Goal: Task Accomplishment & Management: Use online tool/utility

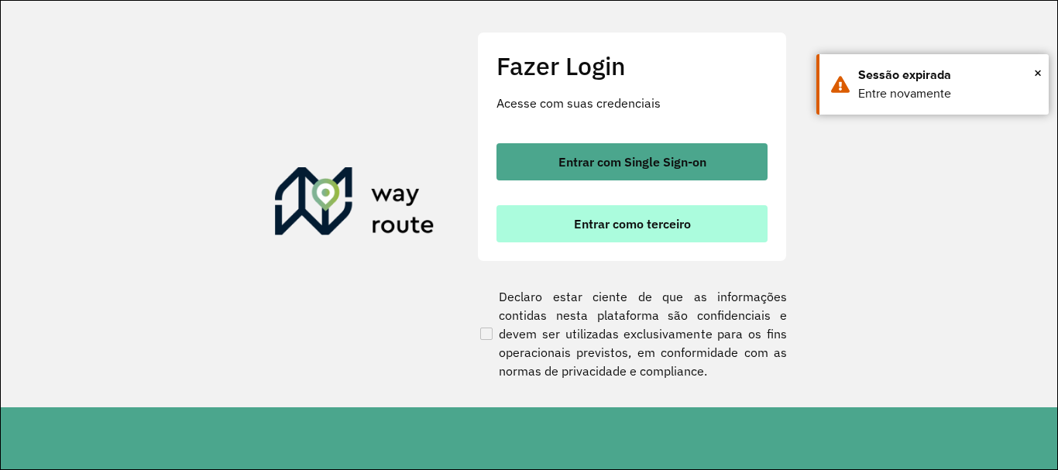
click at [584, 218] on span "Entrar como terceiro" at bounding box center [632, 224] width 117 height 12
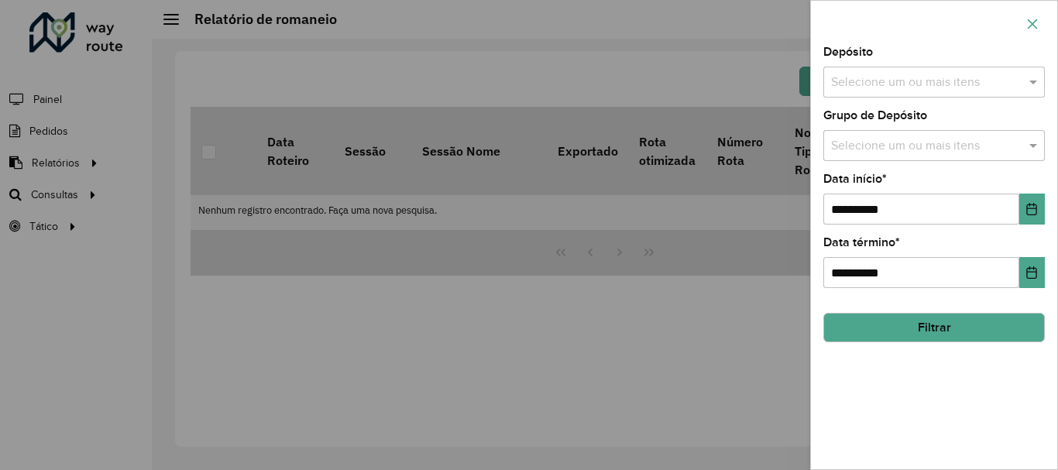
click at [1030, 24] on icon "button" at bounding box center [1032, 24] width 12 height 12
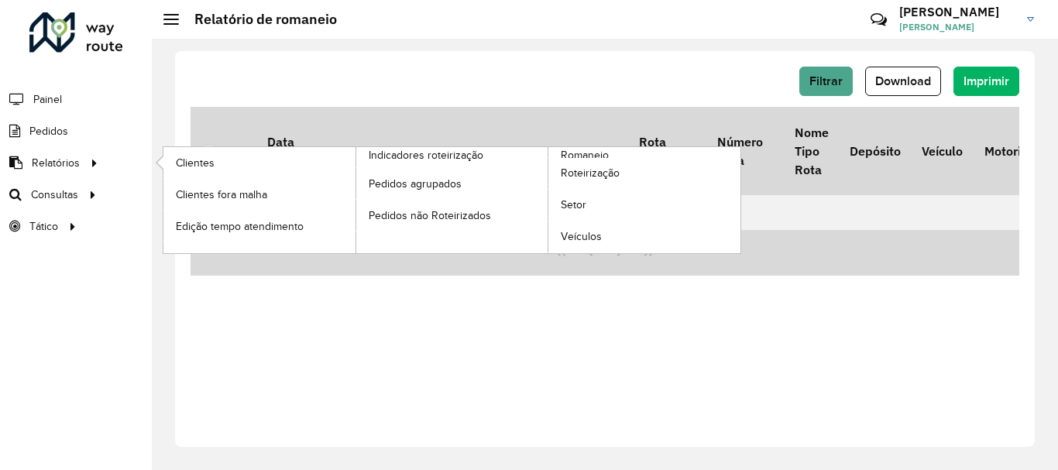
click at [583, 147] on ul "Clientes Clientes fora malha Edição tempo atendimento Indicadores roteirização …" at bounding box center [437, 200] width 581 height 106
click at [584, 153] on span "Romaneio" at bounding box center [586, 155] width 50 height 16
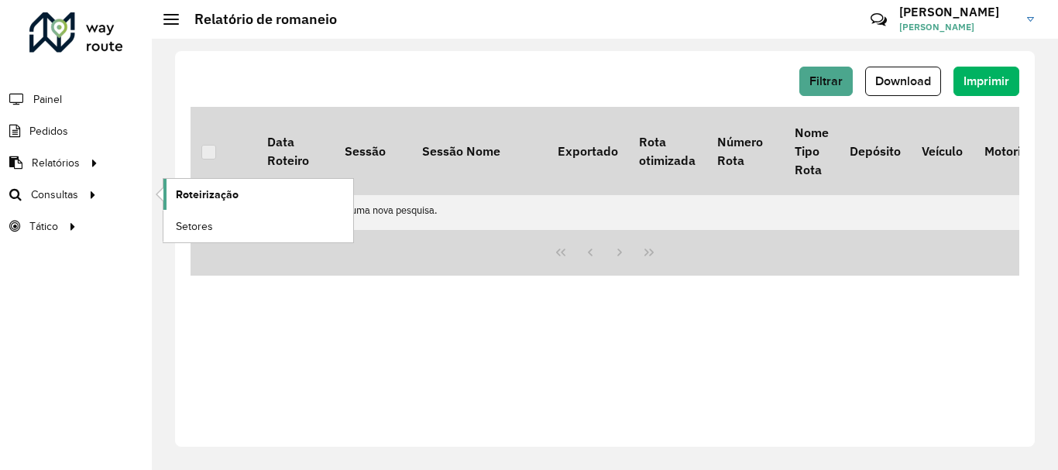
click at [183, 203] on link "Roteirização" at bounding box center [258, 194] width 190 height 31
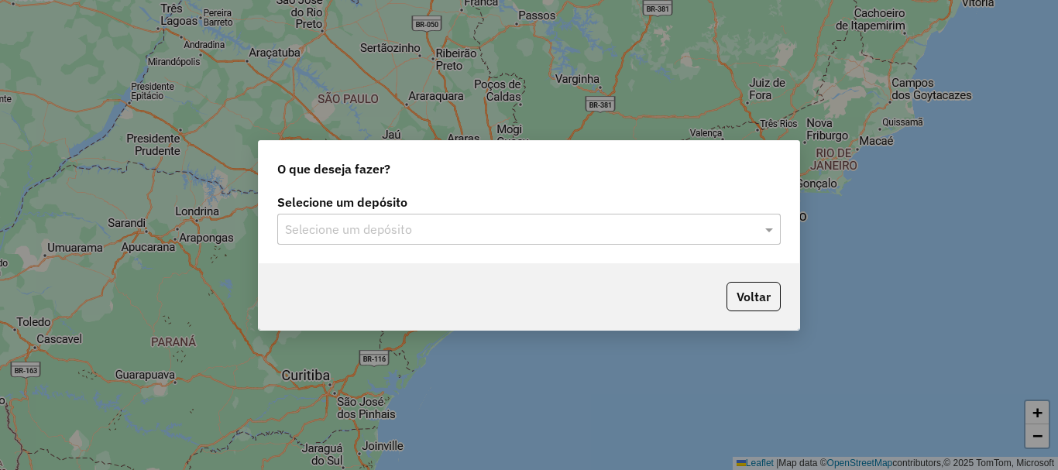
click at [429, 227] on input "text" at bounding box center [513, 230] width 457 height 19
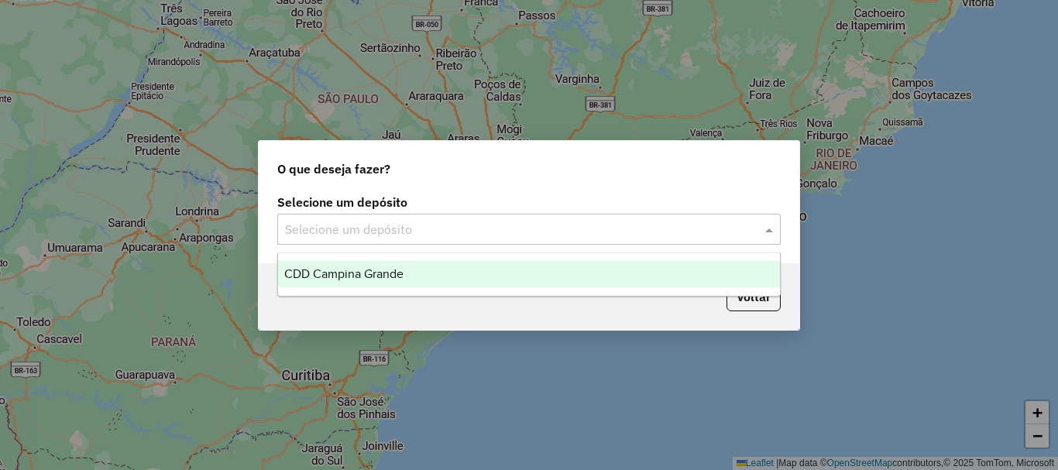
click at [422, 262] on div "CDD Campina Grande" at bounding box center [529, 274] width 502 height 26
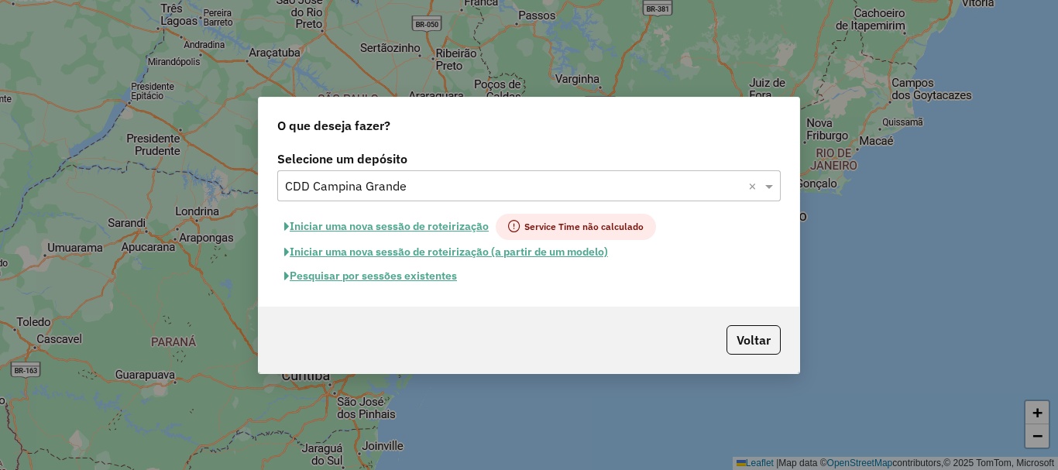
click at [413, 279] on button "Pesquisar por sessões existentes" at bounding box center [370, 276] width 187 height 24
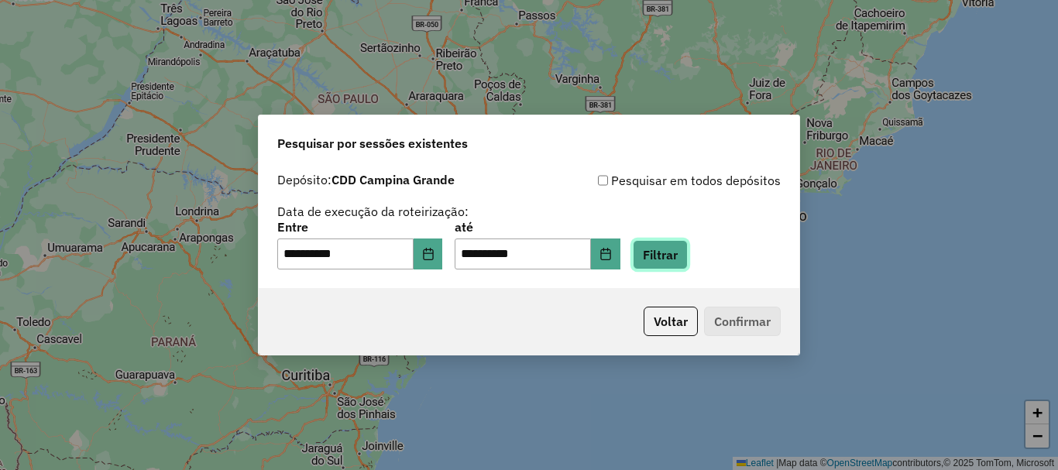
click at [681, 256] on button "Filtrar" at bounding box center [660, 254] width 55 height 29
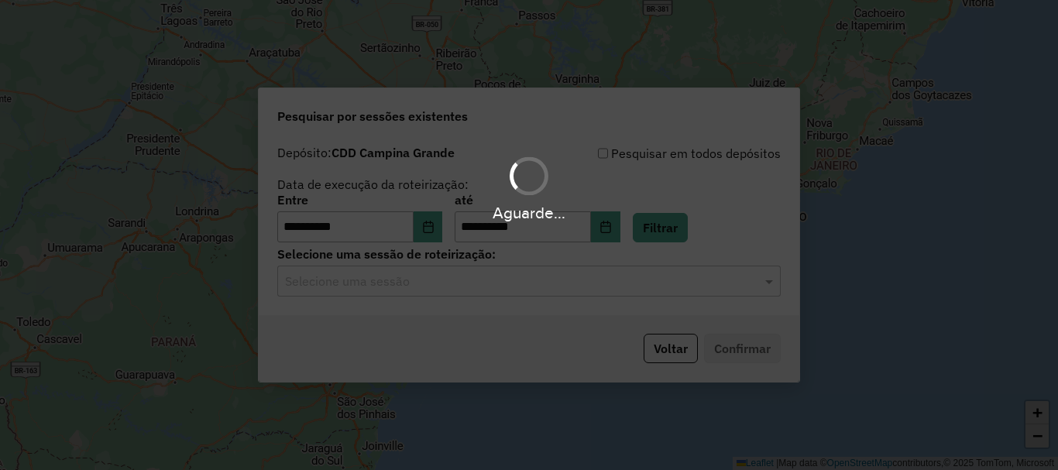
click at [417, 294] on div "Selecione uma sessão" at bounding box center [528, 281] width 503 height 31
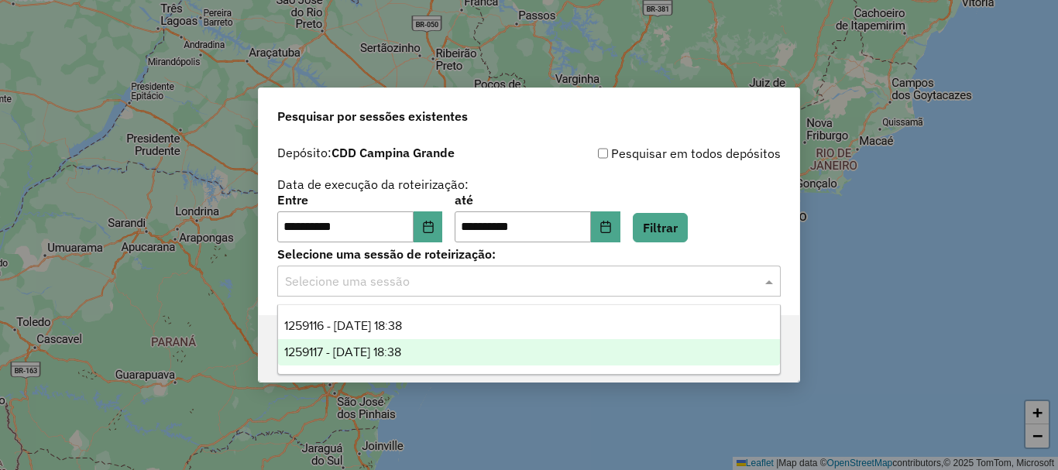
click at [401, 345] on span "1259117 - 04/09/2025 18:38" at bounding box center [342, 351] width 117 height 13
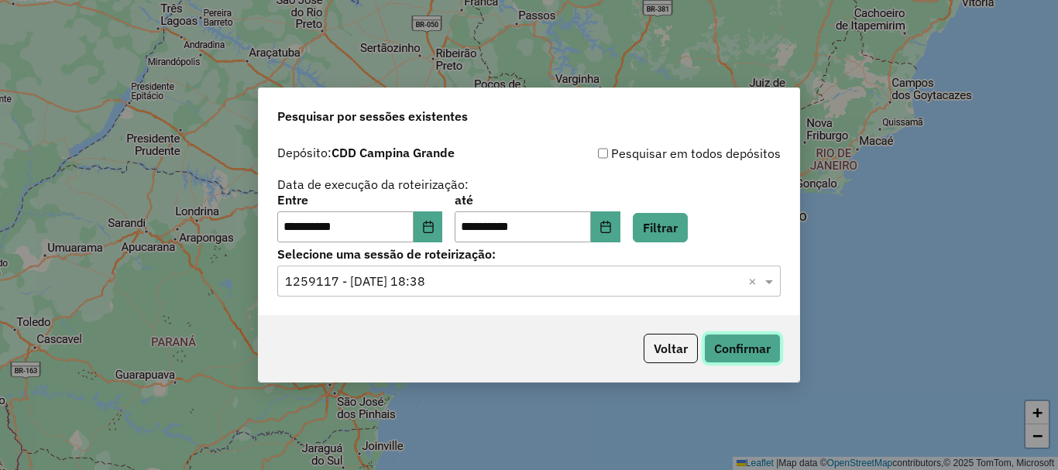
click at [736, 348] on button "Confirmar" at bounding box center [742, 348] width 77 height 29
click at [475, 286] on input "text" at bounding box center [513, 282] width 457 height 19
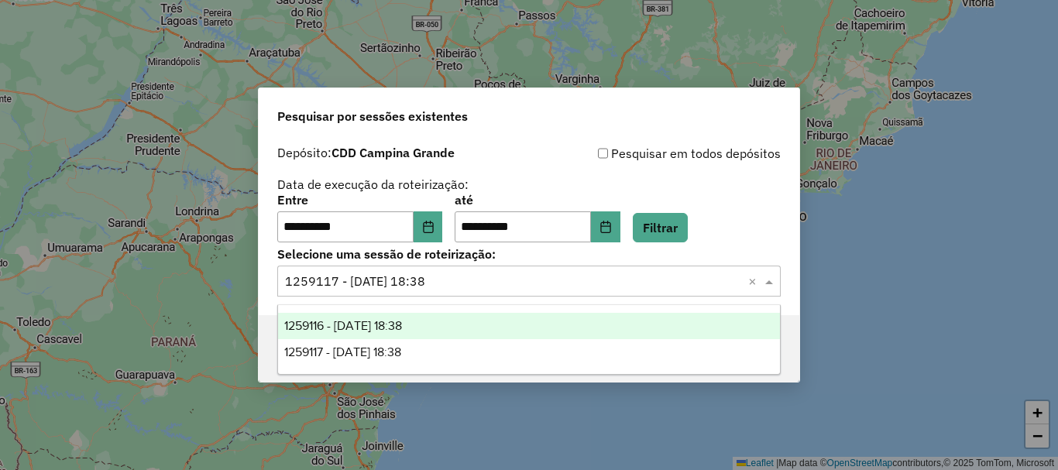
click at [467, 322] on div "1259116 - 04/09/2025 18:38" at bounding box center [529, 326] width 502 height 26
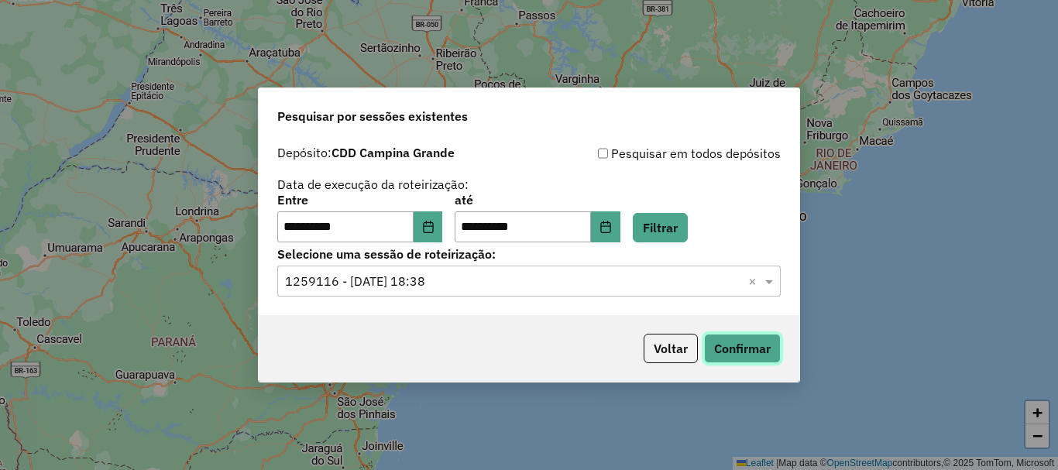
click at [741, 351] on button "Confirmar" at bounding box center [742, 348] width 77 height 29
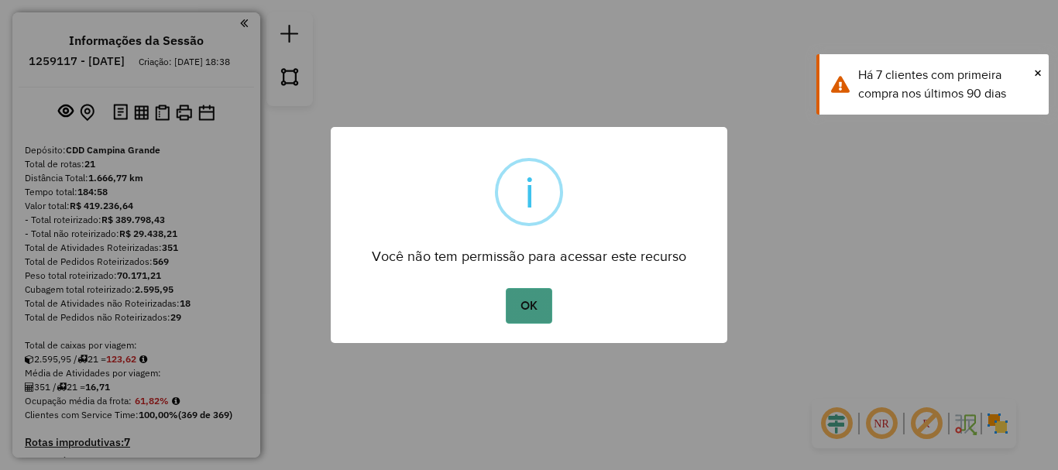
click at [533, 300] on button "OK" at bounding box center [529, 306] width 46 height 36
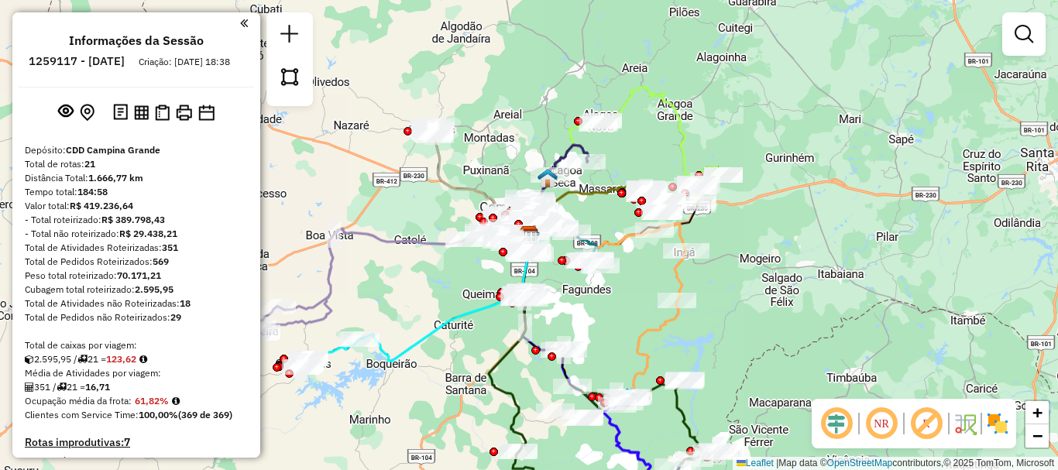
click at [876, 417] on em at bounding box center [880, 423] width 37 height 37
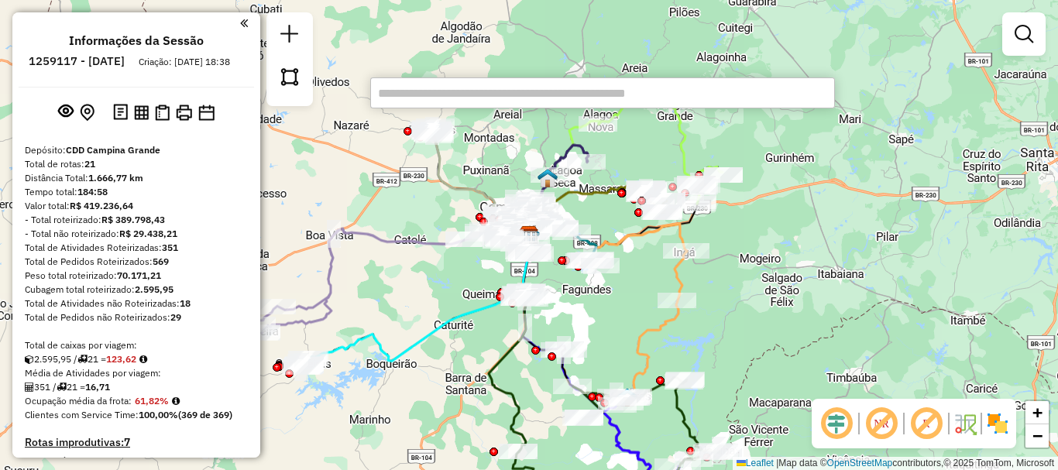
click at [569, 92] on input "text" at bounding box center [602, 92] width 465 height 31
click at [569, 93] on input "text" at bounding box center [602, 92] width 465 height 31
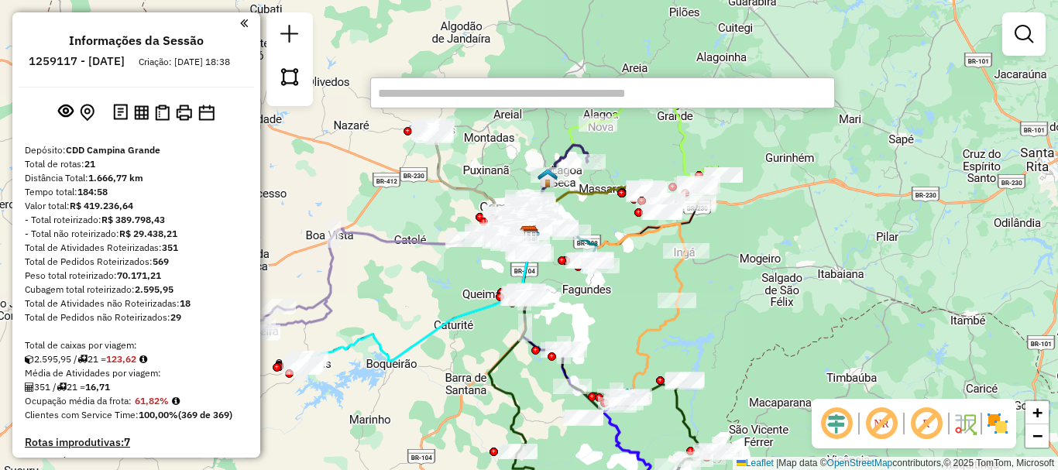
click at [469, 98] on input "text" at bounding box center [602, 92] width 465 height 31
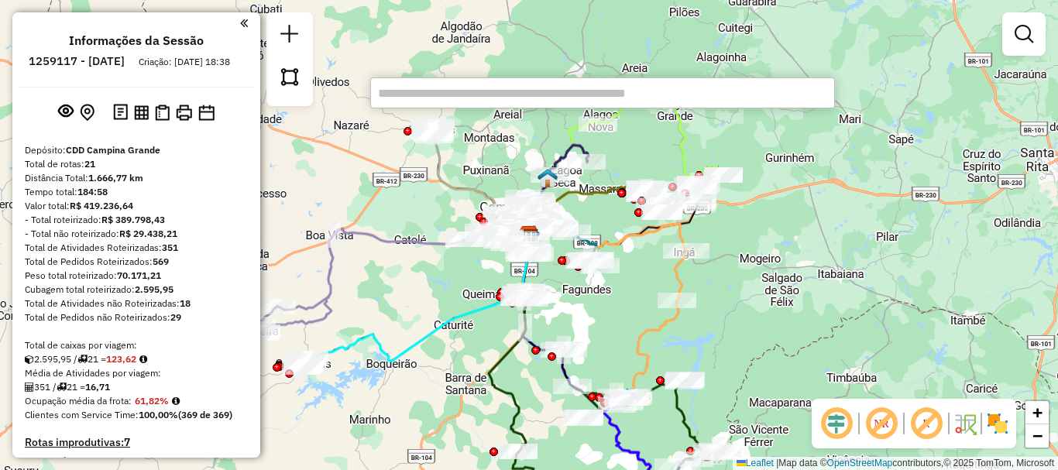
click at [469, 98] on input "text" at bounding box center [602, 92] width 465 height 31
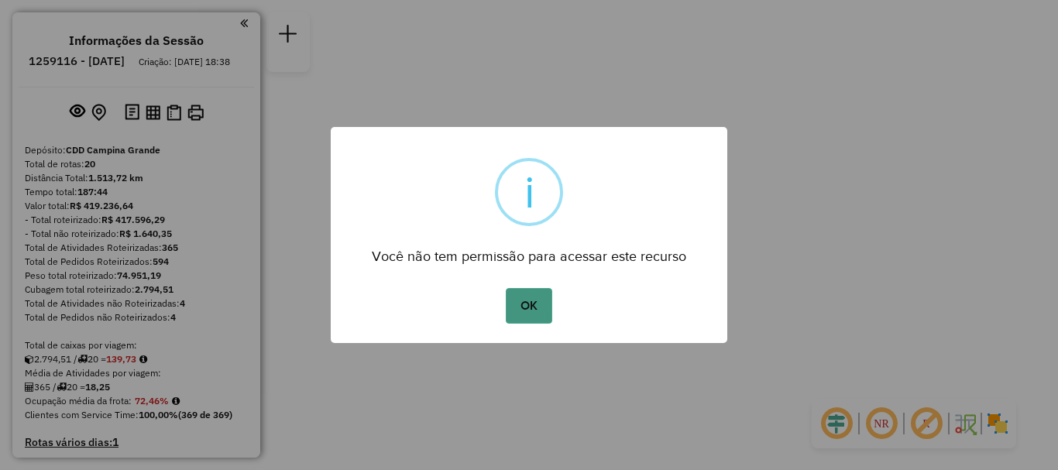
click at [530, 303] on button "OK" at bounding box center [529, 306] width 46 height 36
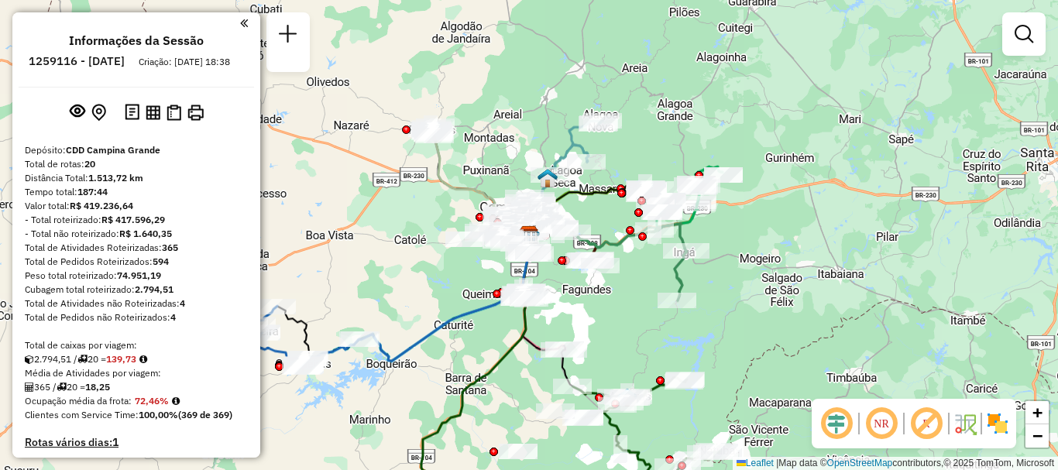
click at [887, 433] on em at bounding box center [880, 423] width 37 height 37
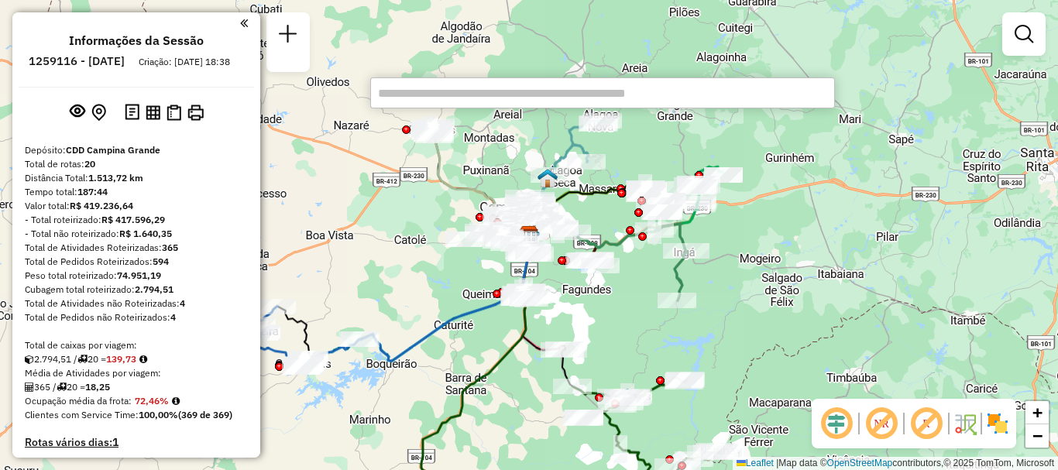
click at [482, 94] on input "text" at bounding box center [602, 92] width 465 height 31
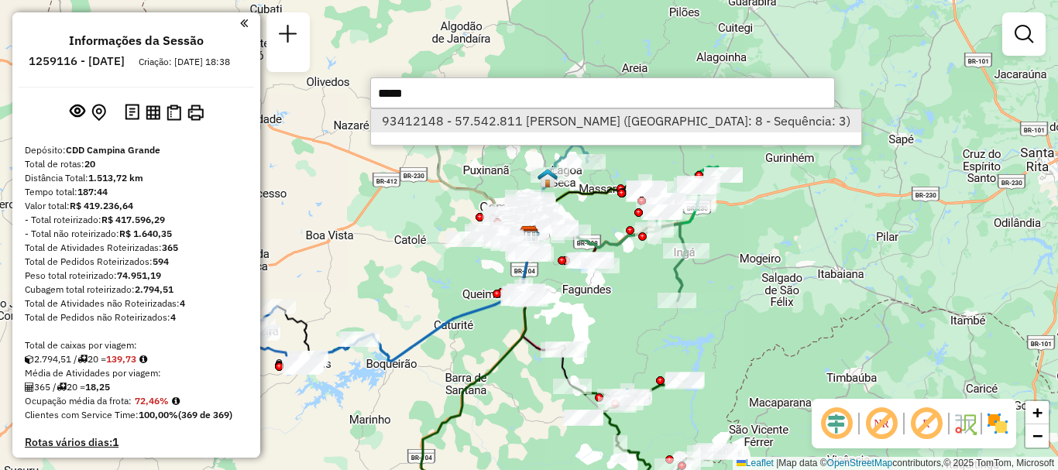
type input "*****"
click at [492, 118] on li "93412148 - 57.542.811 [PERSON_NAME] ([GEOGRAPHIC_DATA]: 8 - Sequência: 3)" at bounding box center [615, 120] width 489 height 23
select select "**********"
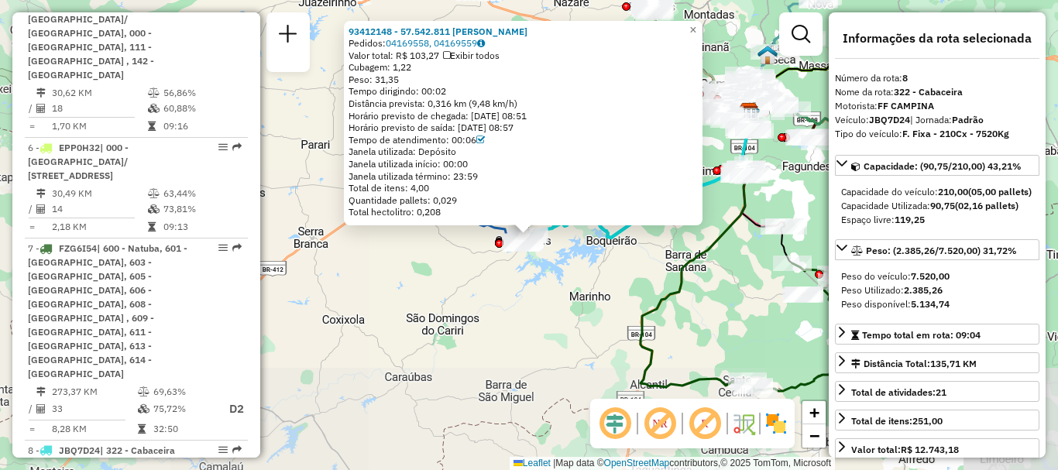
scroll to position [1324, 0]
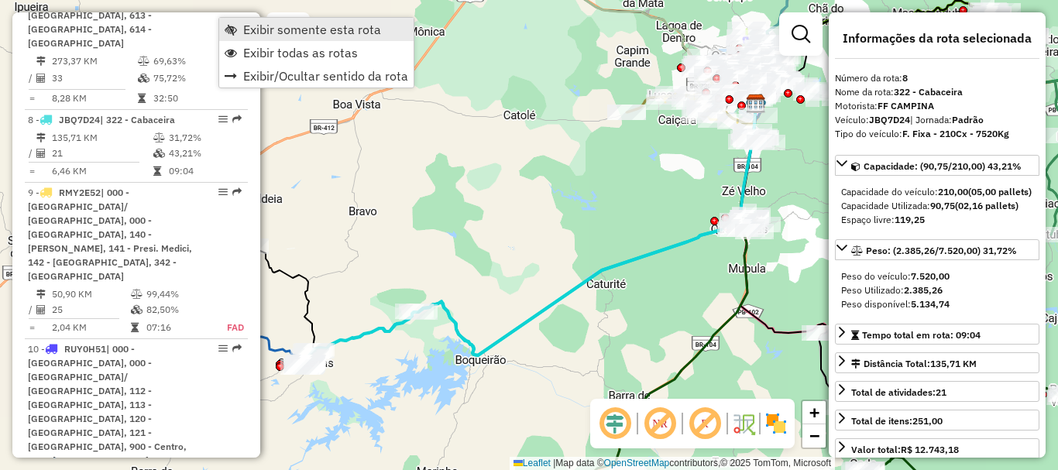
click at [251, 34] on span "Exibir somente esta rota" at bounding box center [312, 29] width 138 height 12
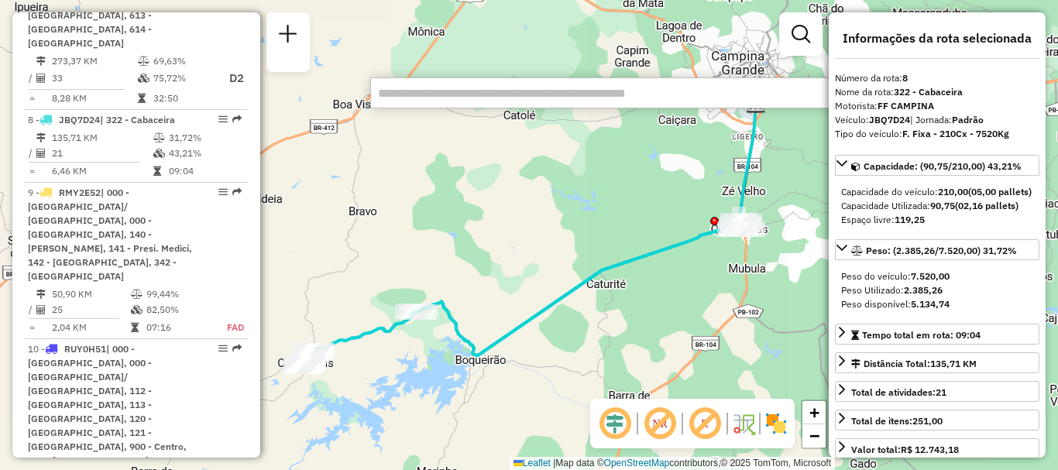
click at [469, 94] on input "text" at bounding box center [602, 92] width 465 height 31
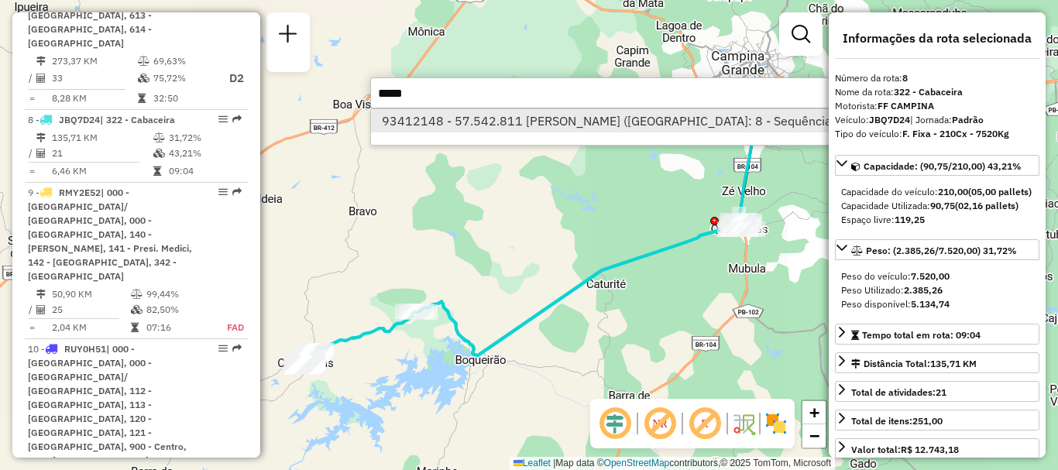
type input "*****"
click at [501, 118] on li "93412148 - 57.542.811 [PERSON_NAME] ([GEOGRAPHIC_DATA]: 8 - Sequência: 3)" at bounding box center [615, 120] width 489 height 23
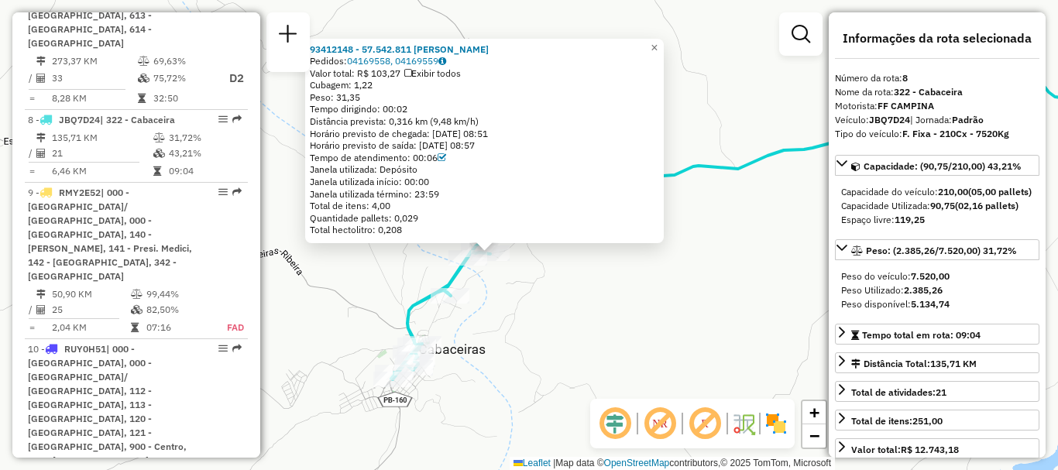
drag, startPoint x: 488, startPoint y: 262, endPoint x: 531, endPoint y: 348, distance: 96.3
click at [531, 348] on div "93412148 - 57.542.811 [PERSON_NAME] Pedidos: 04169558, 04169559 Valor total: R$…" at bounding box center [529, 235] width 1058 height 470
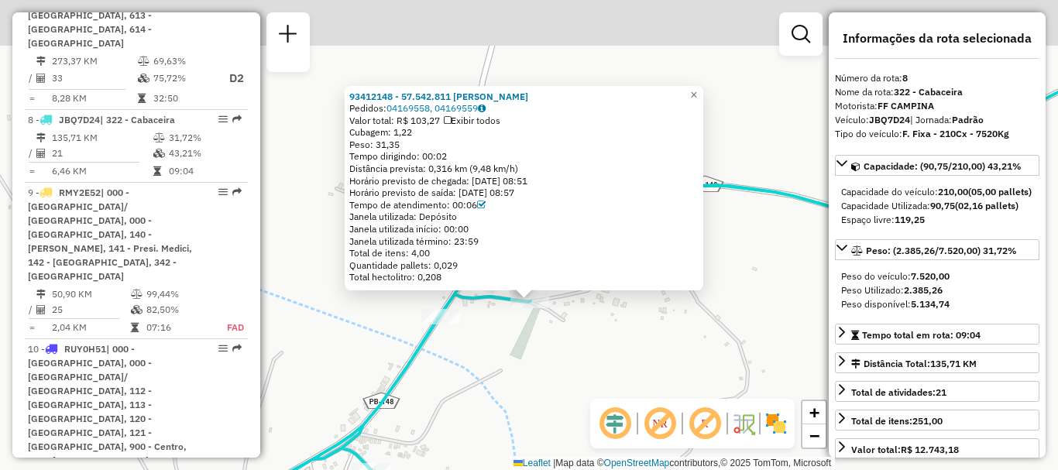
drag, startPoint x: 516, startPoint y: 295, endPoint x: 641, endPoint y: 413, distance: 171.4
click at [641, 413] on hb-router-mapa "Informações da Sessão 1259116 - [DATE] Criação: [DATE] 18:38 Depósito: CDD Camp…" at bounding box center [529, 235] width 1058 height 470
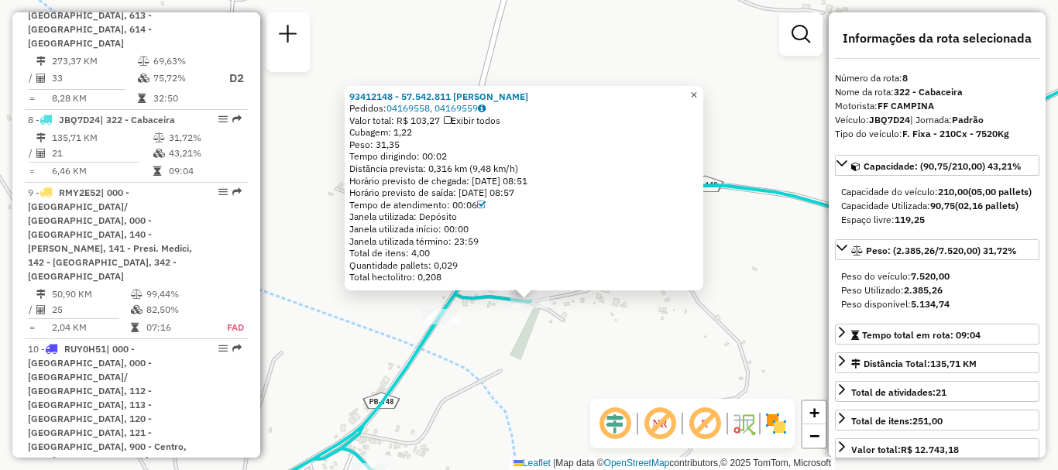
click at [697, 88] on span "×" at bounding box center [693, 94] width 7 height 13
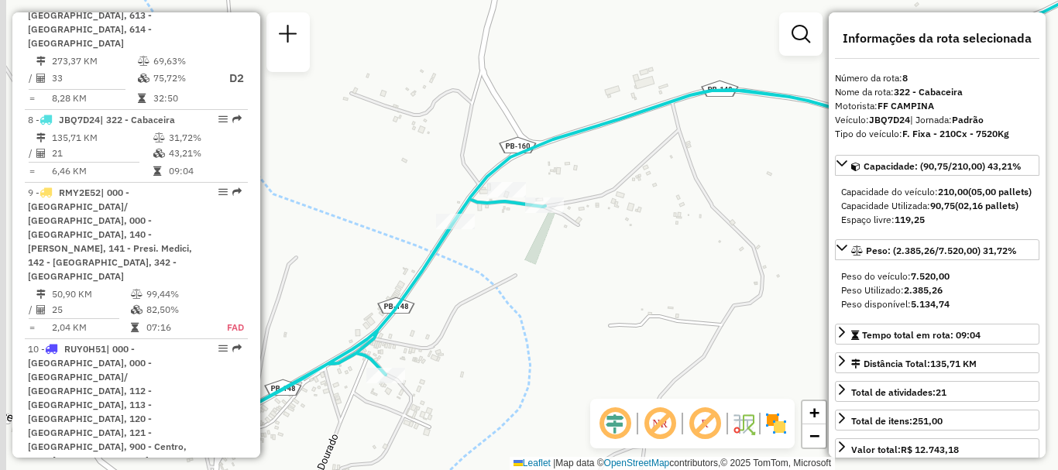
drag, startPoint x: 653, startPoint y: 300, endPoint x: 671, endPoint y: 182, distance: 119.1
click at [671, 182] on div "Janela de atendimento Grade de atendimento Capacidade Transportadoras Veículos …" at bounding box center [529, 235] width 1058 height 470
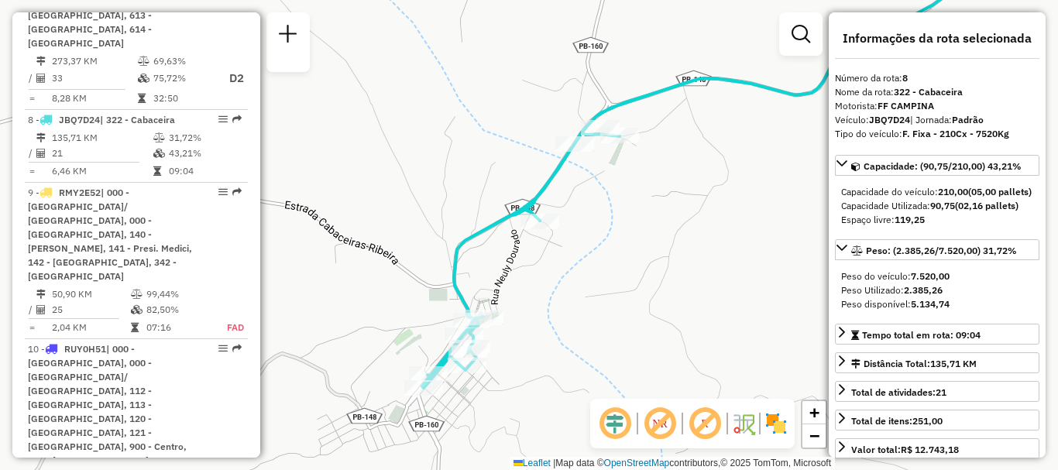
drag, startPoint x: 639, startPoint y: 283, endPoint x: 640, endPoint y: 246, distance: 37.2
click at [640, 246] on div "Janela de atendimento Grade de atendimento Capacidade Transportadoras Veículos …" at bounding box center [529, 235] width 1058 height 470
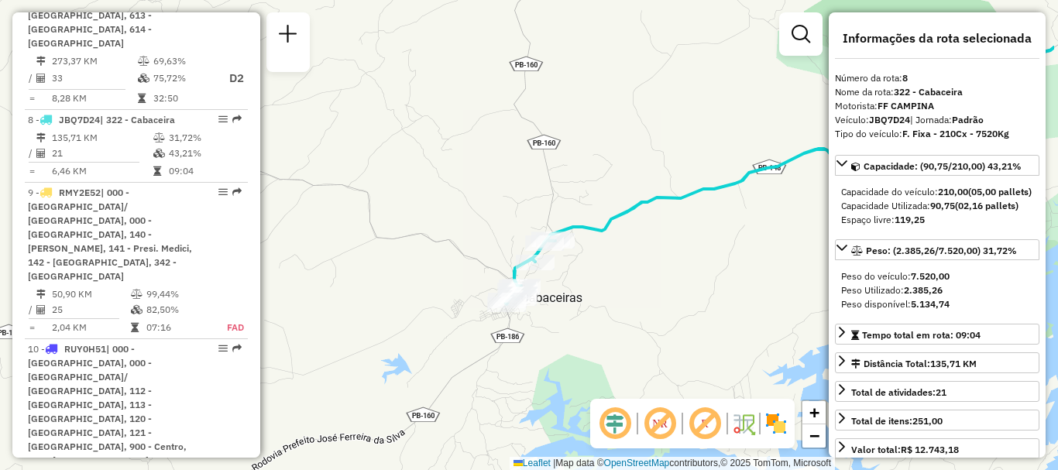
drag, startPoint x: 753, startPoint y: 186, endPoint x: 644, endPoint y: 266, distance: 135.6
click at [644, 266] on div "Janela de atendimento Grade de atendimento Capacidade Transportadoras Veículos …" at bounding box center [529, 235] width 1058 height 470
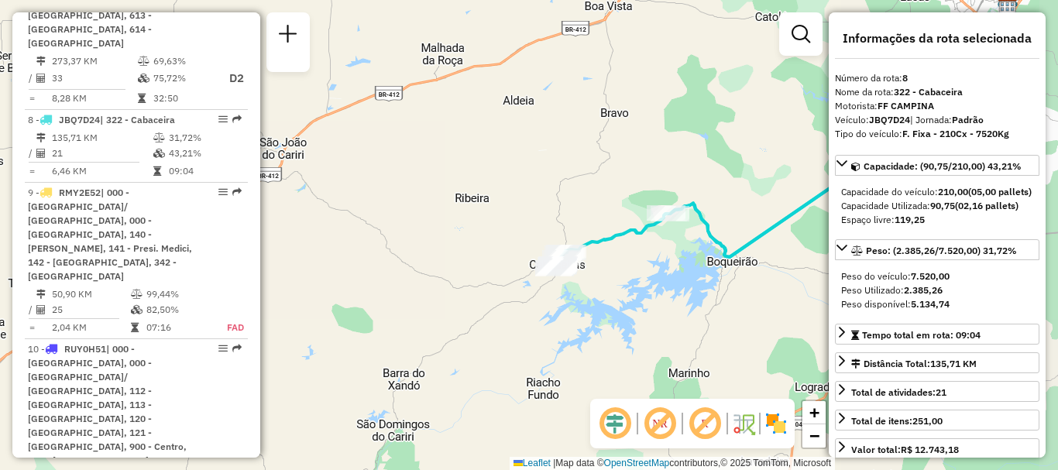
drag, startPoint x: 692, startPoint y: 237, endPoint x: 635, endPoint y: 250, distance: 58.8
click at [635, 250] on div "Janela de atendimento Grade de atendimento Capacidade Transportadoras Veículos …" at bounding box center [529, 235] width 1058 height 470
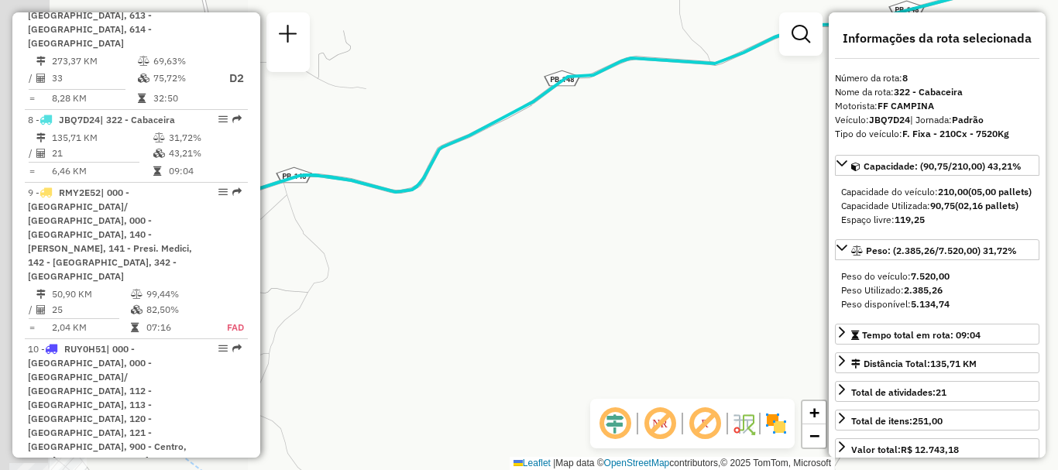
drag, startPoint x: 338, startPoint y: 190, endPoint x: 693, endPoint y: 187, distance: 355.4
click at [693, 187] on div "Janela de atendimento Grade de atendimento Capacidade Transportadoras Veículos …" at bounding box center [529, 235] width 1058 height 470
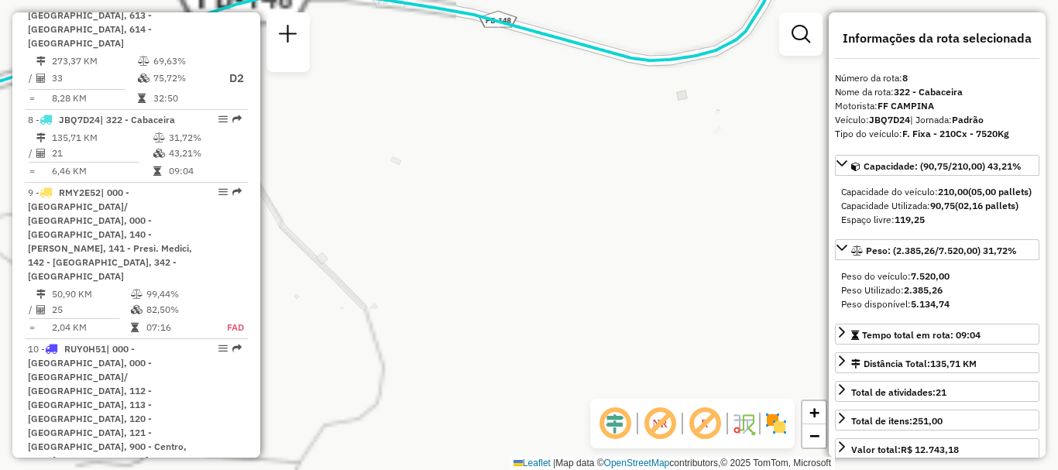
drag, startPoint x: 381, startPoint y: 249, endPoint x: 722, endPoint y: 290, distance: 343.8
click at [722, 290] on div "Janela de atendimento Grade de atendimento Capacidade Transportadoras Veículos …" at bounding box center [529, 235] width 1058 height 470
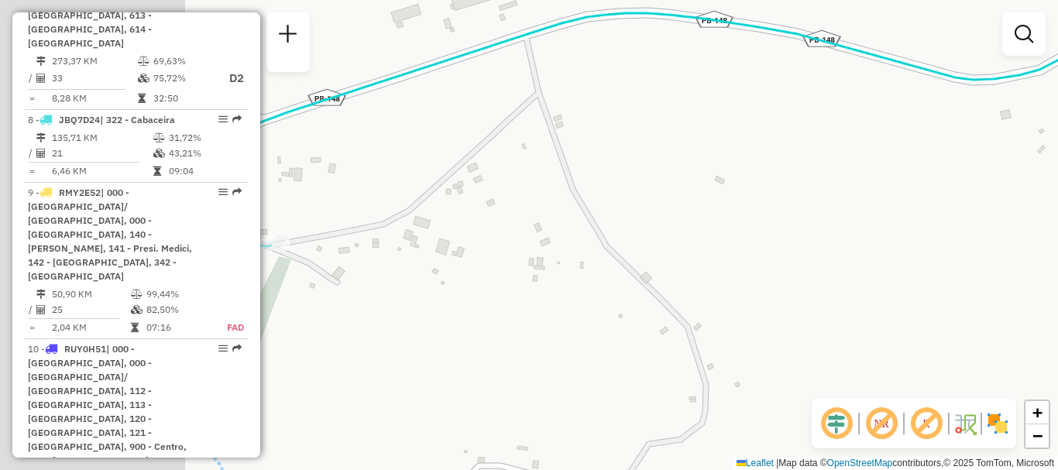
drag, startPoint x: 592, startPoint y: 270, endPoint x: 718, endPoint y: 270, distance: 125.4
click at [718, 270] on div "Janela de atendimento Grade de atendimento Capacidade Transportadoras Veículos …" at bounding box center [529, 235] width 1058 height 470
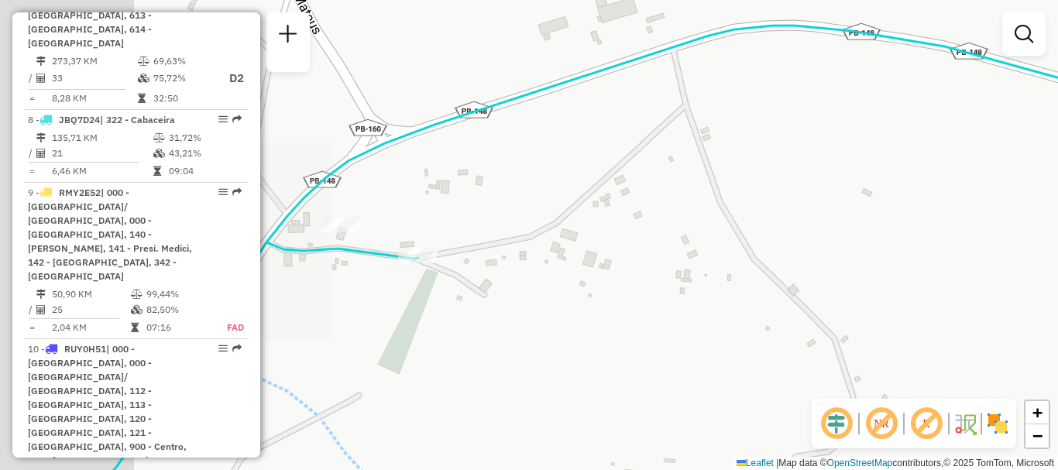
drag, startPoint x: 498, startPoint y: 273, endPoint x: 728, endPoint y: 261, distance: 230.2
click at [728, 261] on div "Janela de atendimento Grade de atendimento Capacidade Transportadoras Veículos …" at bounding box center [529, 235] width 1058 height 470
